Goal: Task Accomplishment & Management: Complete application form

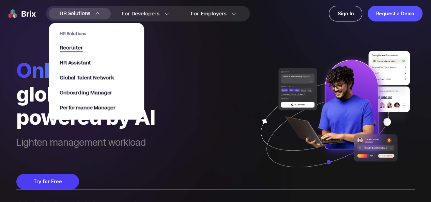
click at [80, 48] on span "Recruiter" at bounding box center [72, 48] width 24 height 8
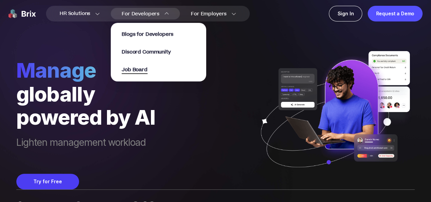
click at [128, 71] on span "Job Board" at bounding box center [135, 70] width 26 height 8
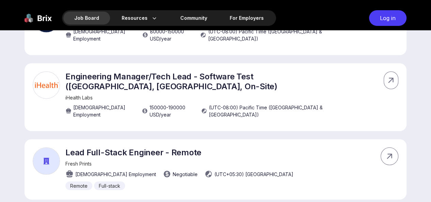
scroll to position [2144, 0]
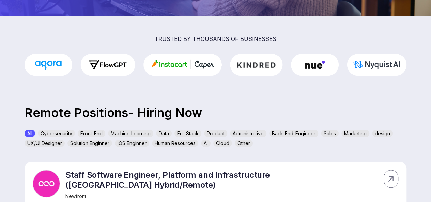
scroll to position [0, 0]
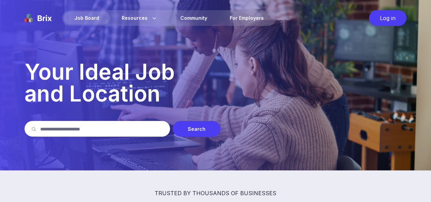
click at [139, 125] on input "text" at bounding box center [101, 129] width 123 height 16
type input "*"
type input "****"
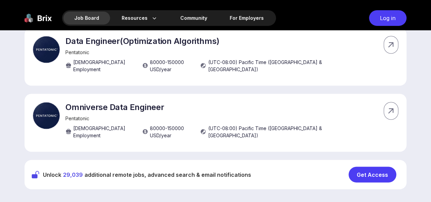
scroll to position [657, 0]
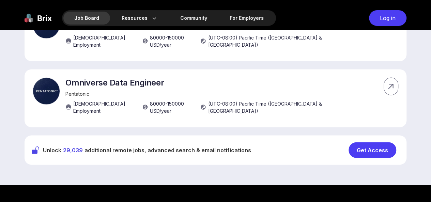
click at [365, 143] on div "Get Access" at bounding box center [373, 151] width 48 height 16
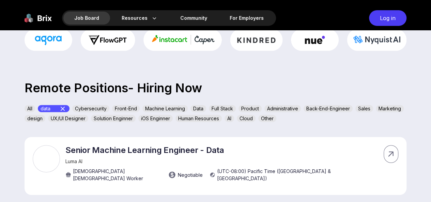
scroll to position [179, 0]
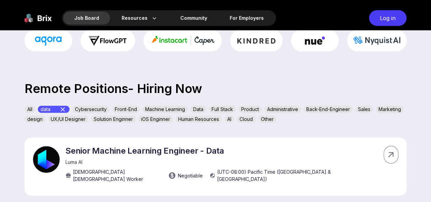
click at [332, 107] on div "Back-End-Engineer" at bounding box center [328, 109] width 49 height 7
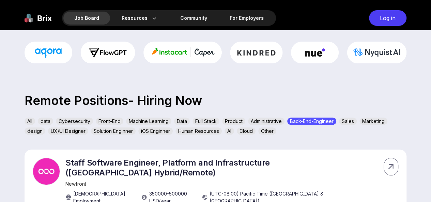
scroll to position [166, 0]
